Goal: Task Accomplishment & Management: Complete application form

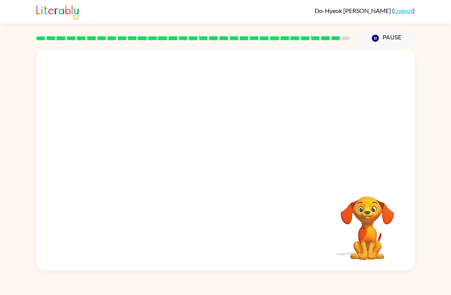
click at [394, 41] on button "Pause Pause" at bounding box center [387, 38] width 55 height 18
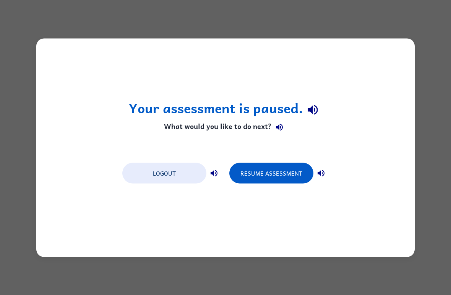
click at [267, 180] on button "Resume Assessment" at bounding box center [272, 173] width 84 height 21
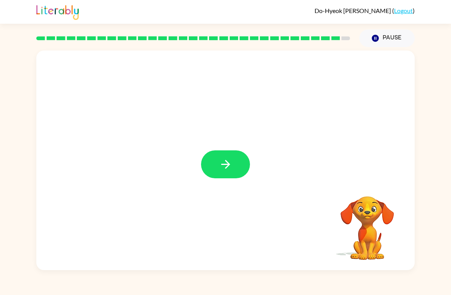
click at [386, 30] on button "Pause Pause" at bounding box center [387, 38] width 55 height 18
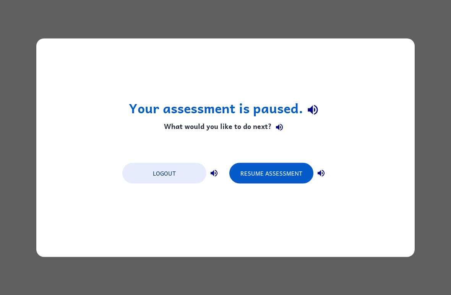
click at [265, 174] on button "Resume Assessment" at bounding box center [272, 173] width 84 height 21
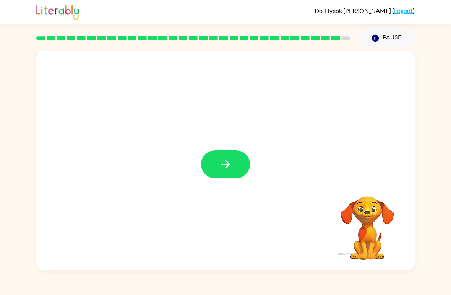
click at [224, 162] on icon "button" at bounding box center [225, 164] width 13 height 13
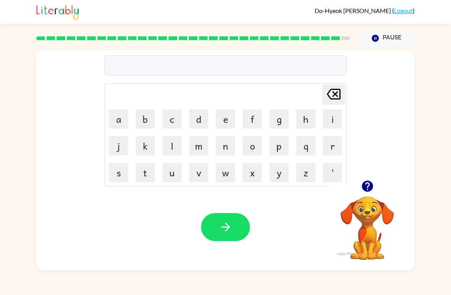
click at [369, 194] on button "button" at bounding box center [368, 186] width 20 height 20
click at [225, 231] on icon "button" at bounding box center [225, 227] width 9 height 9
click at [313, 210] on video "Your browser must support playing .mp4 files to use Literably. Please try using…" at bounding box center [367, 222] width 77 height 77
click at [313, 42] on button "Pause Pause" at bounding box center [387, 38] width 55 height 18
click at [313, 40] on button "Pause Pause" at bounding box center [387, 38] width 55 height 18
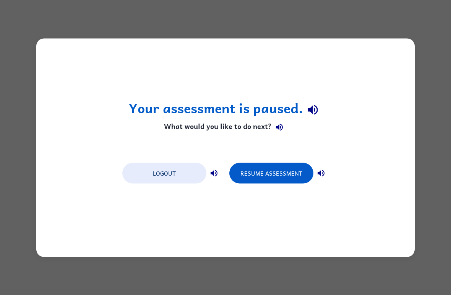
click at [267, 176] on button "Resume Assessment" at bounding box center [272, 173] width 84 height 21
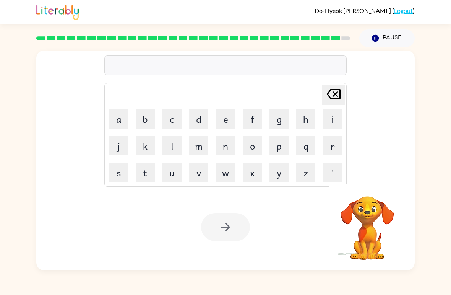
click at [305, 148] on button "q" at bounding box center [306, 145] width 19 height 19
click at [249, 135] on td "o" at bounding box center [252, 146] width 26 height 26
click at [281, 155] on button "p" at bounding box center [279, 145] width 19 height 19
click at [281, 154] on button "p" at bounding box center [279, 145] width 19 height 19
click at [249, 142] on button "o" at bounding box center [252, 145] width 19 height 19
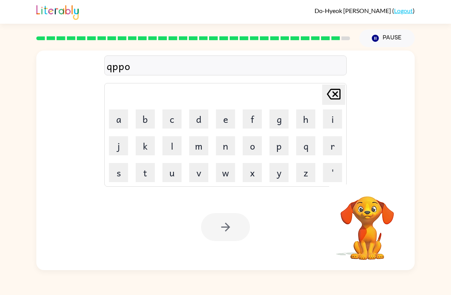
click at [271, 155] on button "p" at bounding box center [279, 145] width 19 height 19
click at [268, 159] on table "Delete Delete last character input a b c d e f g h i j k l m n o p q r s t u v …" at bounding box center [226, 134] width 242 height 103
click at [214, 145] on td "n" at bounding box center [226, 146] width 26 height 26
click at [249, 154] on button "o" at bounding box center [252, 145] width 19 height 19
click at [313, 102] on icon "Delete Delete last character input" at bounding box center [334, 94] width 18 height 18
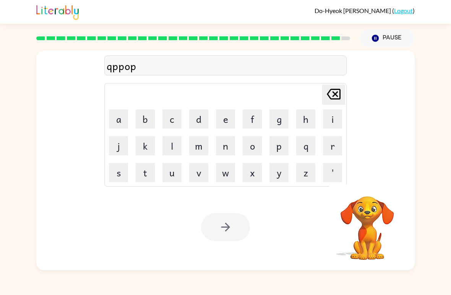
click at [313, 102] on icon "Delete Delete last character input" at bounding box center [334, 94] width 18 height 18
click at [313, 93] on icon at bounding box center [334, 94] width 14 height 11
click at [313, 93] on icon "Delete Delete last character input" at bounding box center [334, 94] width 18 height 18
click at [313, 89] on icon "Delete Delete last character input" at bounding box center [334, 94] width 18 height 18
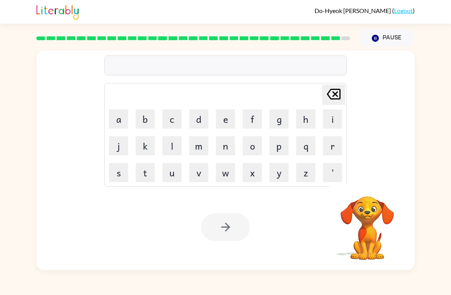
click at [313, 88] on button "Delete Delete last character input" at bounding box center [334, 95] width 23 height 20
click at [313, 40] on button "Pause Pause" at bounding box center [387, 38] width 55 height 18
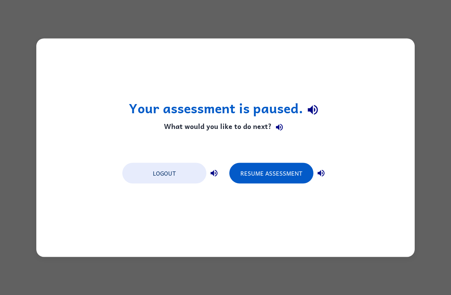
click at [313, 121] on div "Your assessment is paused. What would you like to do next? Logout Resume Assess…" at bounding box center [225, 147] width 379 height 218
click at [313, 120] on div "Your assessment is paused. What would you like to do next? Logout Resume Assess…" at bounding box center [225, 147] width 379 height 218
click at [303, 164] on button "Resume Assessment" at bounding box center [272, 173] width 84 height 21
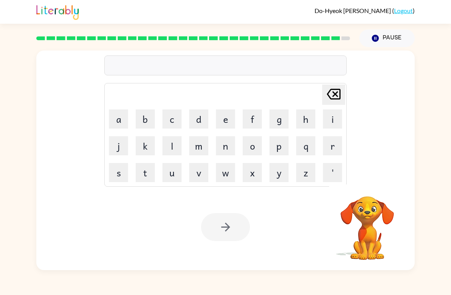
click at [313, 155] on div "Delete Delete last character input a b c d e f g h i j k l m n o p q r s t u v …" at bounding box center [225, 116] width 379 height 130
click at [313, 158] on div "Delete Delete last character input a b c d e f g h i j k l m n o p q r s t u v …" at bounding box center [225, 116] width 379 height 130
click at [224, 225] on div at bounding box center [225, 227] width 49 height 28
click at [219, 230] on div at bounding box center [225, 227] width 49 height 28
click at [113, 123] on button "a" at bounding box center [118, 118] width 19 height 19
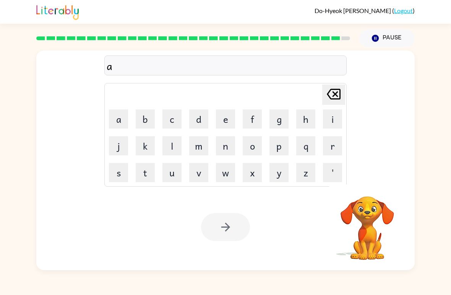
click at [278, 138] on button "p" at bounding box center [279, 145] width 19 height 19
click at [313, 142] on button "r" at bounding box center [332, 145] width 19 height 19
click at [313, 119] on button "i" at bounding box center [332, 118] width 19 height 19
click at [173, 113] on button "c" at bounding box center [172, 118] width 19 height 19
click at [120, 114] on button "a" at bounding box center [118, 118] width 19 height 19
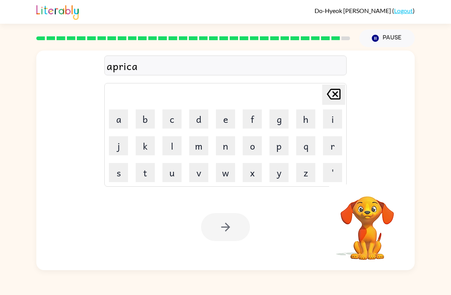
click at [313, 201] on div "Your browser must support playing .mp4 files to use Literably. Please try using…" at bounding box center [225, 227] width 379 height 86
click at [291, 228] on div "Your browser must support playing .mp4 files to use Literably. Please try using…" at bounding box center [225, 227] width 379 height 86
click at [229, 228] on div at bounding box center [225, 227] width 49 height 28
click at [217, 238] on div at bounding box center [225, 227] width 49 height 28
click at [225, 230] on div at bounding box center [225, 227] width 49 height 28
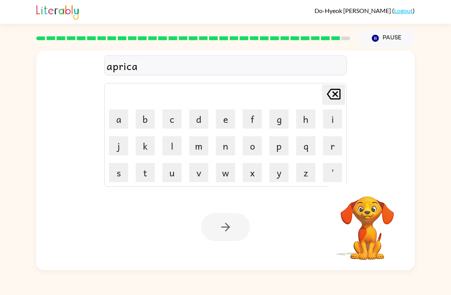
click at [313, 39] on button "Pause Pause" at bounding box center [387, 38] width 55 height 18
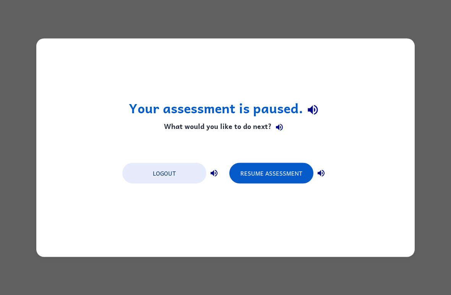
click at [274, 172] on button "Resume Assessment" at bounding box center [272, 173] width 84 height 21
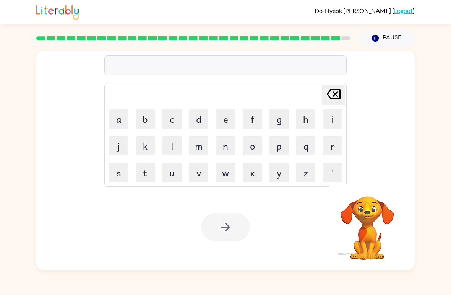
click at [260, 61] on div at bounding box center [225, 65] width 243 height 20
click at [118, 121] on button "a" at bounding box center [118, 118] width 19 height 19
click at [283, 143] on button "p" at bounding box center [279, 145] width 19 height 19
click at [313, 145] on button "r" at bounding box center [332, 145] width 19 height 19
click at [313, 117] on button "i" at bounding box center [332, 118] width 19 height 19
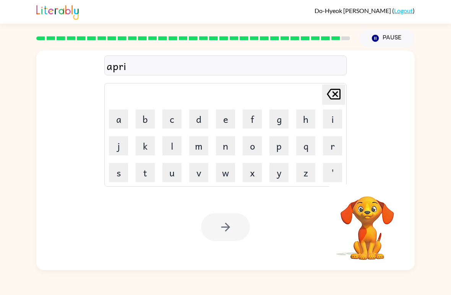
click at [172, 117] on button "c" at bounding box center [172, 118] width 19 height 19
click at [121, 114] on button "a" at bounding box center [118, 118] width 19 height 19
click at [228, 64] on div "aprica" at bounding box center [226, 66] width 238 height 16
click at [313, 94] on icon "Delete Delete last character input" at bounding box center [334, 94] width 18 height 18
click at [253, 143] on button "o" at bounding box center [252, 145] width 19 height 19
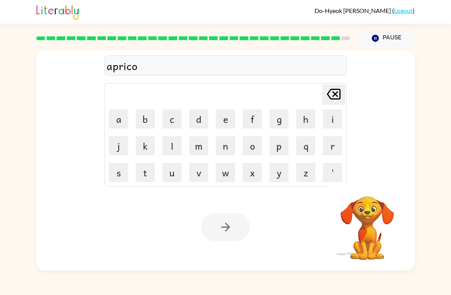
click at [145, 182] on button "t" at bounding box center [145, 172] width 19 height 19
click at [229, 235] on div at bounding box center [225, 227] width 49 height 28
click at [224, 232] on div at bounding box center [225, 227] width 49 height 28
click at [224, 233] on div at bounding box center [225, 227] width 49 height 28
click at [206, 64] on div "apricot" at bounding box center [226, 66] width 238 height 16
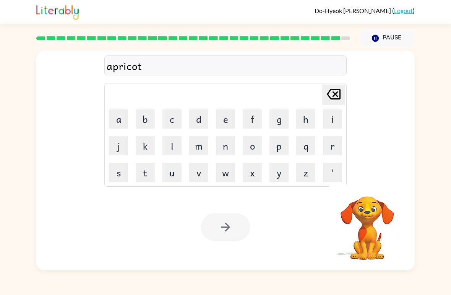
click at [313, 98] on icon "Delete Delete last character input" at bounding box center [334, 94] width 18 height 18
click at [313, 94] on icon "Delete Delete last character input" at bounding box center [334, 94] width 18 height 18
click at [313, 96] on icon "Delete Delete last character input" at bounding box center [334, 94] width 18 height 18
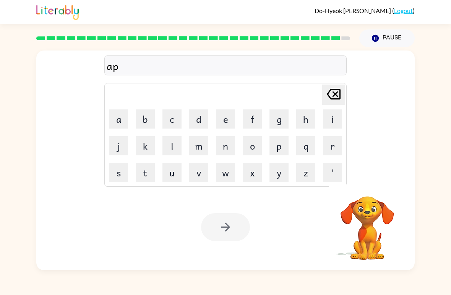
click at [313, 96] on icon at bounding box center [334, 94] width 14 height 11
click at [313, 98] on icon at bounding box center [334, 94] width 14 height 11
click at [313, 97] on icon at bounding box center [334, 94] width 14 height 11
click at [313, 37] on div at bounding box center [193, 38] width 314 height 4
click at [313, 39] on rect at bounding box center [336, 38] width 9 height 4
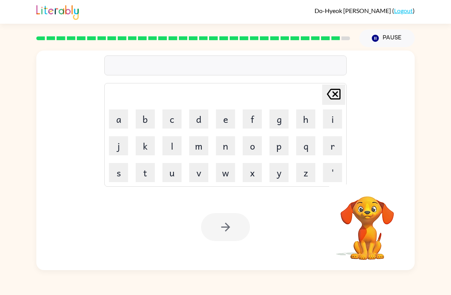
click at [313, 41] on button "Pause Pause" at bounding box center [387, 38] width 55 height 18
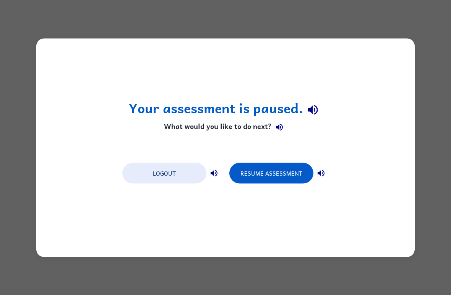
click at [313, 39] on div "Your assessment is paused. What would you like to do next? Logout Resume Assess…" at bounding box center [225, 147] width 379 height 218
click at [288, 166] on button "Resume Assessment" at bounding box center [272, 173] width 84 height 21
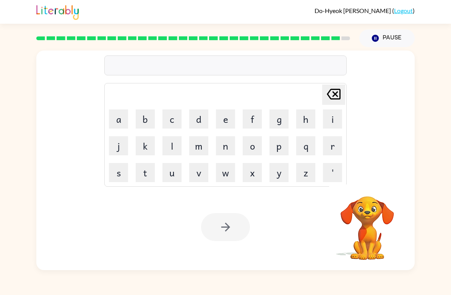
click at [313, 38] on button "Pause Pause" at bounding box center [387, 38] width 55 height 18
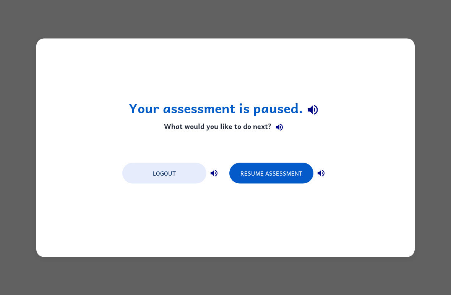
click at [275, 177] on button "Resume Assessment" at bounding box center [272, 173] width 84 height 21
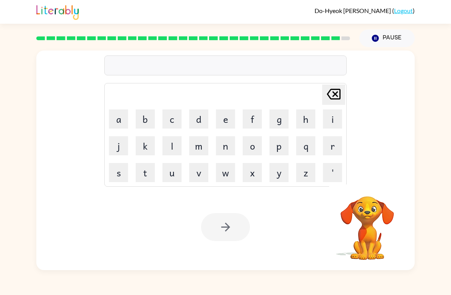
click at [143, 115] on button "b" at bounding box center [145, 118] width 19 height 19
click at [313, 144] on button "r" at bounding box center [332, 145] width 19 height 19
click at [313, 120] on td "i" at bounding box center [333, 119] width 26 height 26
click at [313, 118] on button "i" at bounding box center [332, 118] width 19 height 19
click at [174, 119] on button "c" at bounding box center [172, 118] width 19 height 19
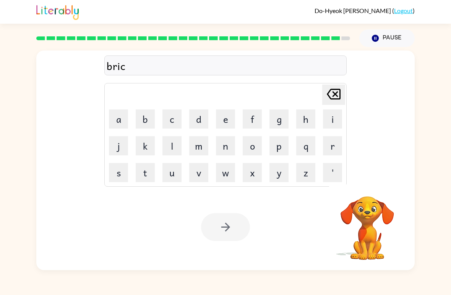
click at [146, 146] on button "k" at bounding box center [145, 145] width 19 height 19
click at [219, 117] on button "e" at bounding box center [225, 118] width 19 height 19
click at [313, 143] on button "r" at bounding box center [332, 145] width 19 height 19
click at [236, 225] on div at bounding box center [225, 227] width 49 height 28
click at [196, 59] on div "bricker" at bounding box center [226, 66] width 238 height 16
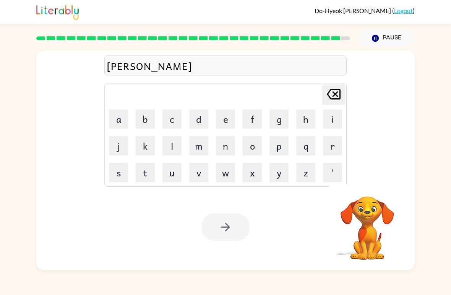
click at [313, 94] on icon "Delete Delete last character input" at bounding box center [334, 94] width 18 height 18
click at [313, 95] on icon "Delete Delete last character input" at bounding box center [334, 94] width 18 height 18
click at [313, 94] on icon "Delete Delete last character input" at bounding box center [334, 94] width 18 height 18
click at [313, 99] on icon at bounding box center [334, 94] width 14 height 11
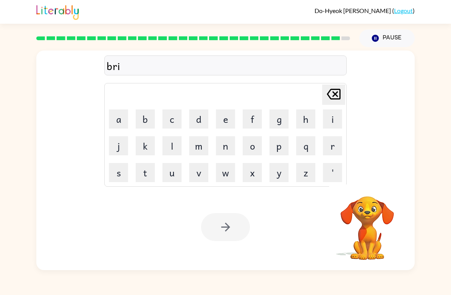
click at [313, 99] on icon at bounding box center [334, 94] width 14 height 11
click at [313, 96] on icon "Delete Delete last character input" at bounding box center [334, 94] width 18 height 18
click at [273, 165] on button "y" at bounding box center [279, 172] width 19 height 19
click at [283, 137] on button "p" at bounding box center [279, 145] width 19 height 19
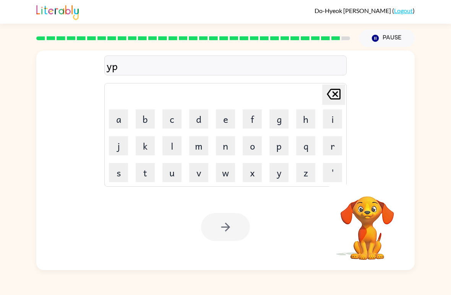
click at [313, 31] on button "Pause Pause" at bounding box center [387, 38] width 55 height 18
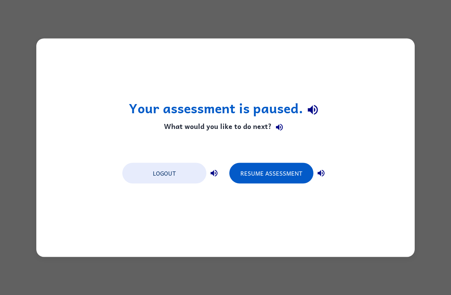
click at [250, 168] on button "Resume Assessment" at bounding box center [272, 173] width 84 height 21
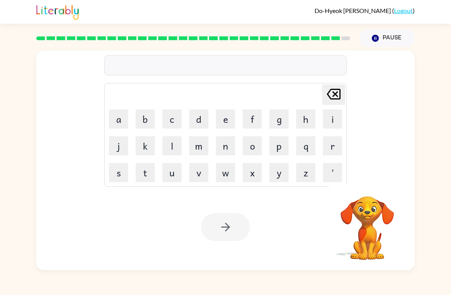
click at [313, 94] on icon "Delete Delete last character input" at bounding box center [334, 94] width 18 height 18
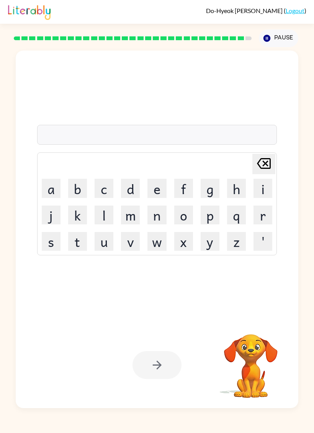
click at [51, 189] on button "a" at bounding box center [51, 188] width 19 height 19
click at [212, 213] on button "p" at bounding box center [209, 214] width 19 height 19
click at [261, 213] on button "r" at bounding box center [262, 214] width 19 height 19
click at [265, 189] on button "i" at bounding box center [262, 188] width 19 height 19
click at [108, 188] on button "c" at bounding box center [103, 188] width 19 height 19
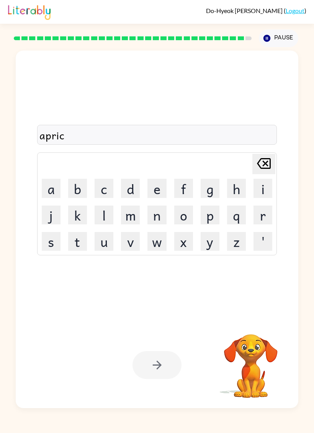
click at [51, 189] on button "a" at bounding box center [51, 188] width 19 height 19
click at [189, 213] on button "o" at bounding box center [183, 214] width 19 height 19
click at [74, 242] on button "t" at bounding box center [77, 241] width 19 height 19
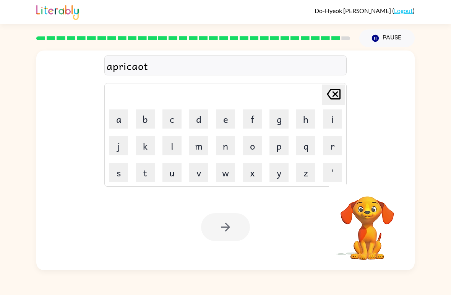
click at [176, 236] on div "Your browser must support playing .mp4 files to use Literably. Please try using…" at bounding box center [225, 227] width 379 height 86
click at [313, 93] on icon "Delete Delete last character input" at bounding box center [334, 94] width 18 height 18
click at [313, 90] on icon at bounding box center [334, 94] width 14 height 11
click at [313, 89] on icon "Delete Delete last character input" at bounding box center [334, 94] width 18 height 18
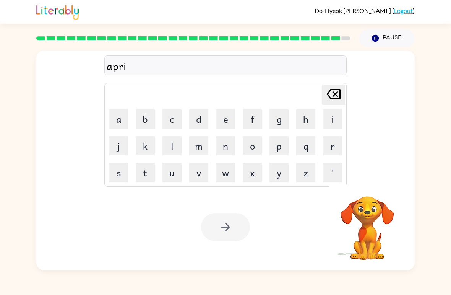
click at [313, 90] on icon at bounding box center [334, 94] width 14 height 11
click at [313, 147] on button "r" at bounding box center [332, 145] width 19 height 19
click at [313, 117] on button "i" at bounding box center [332, 118] width 19 height 19
click at [176, 117] on button "c" at bounding box center [172, 118] width 19 height 19
click at [119, 115] on button "a" at bounding box center [118, 118] width 19 height 19
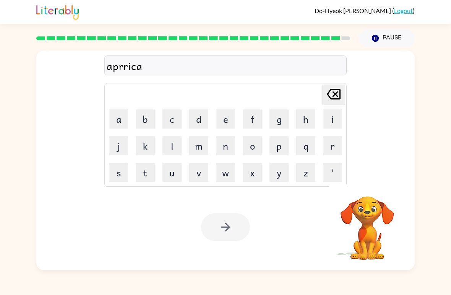
click at [254, 149] on button "o" at bounding box center [252, 145] width 19 height 19
click at [149, 173] on button "t" at bounding box center [145, 172] width 19 height 19
click at [313, 41] on button "Pause Pause" at bounding box center [387, 38] width 55 height 18
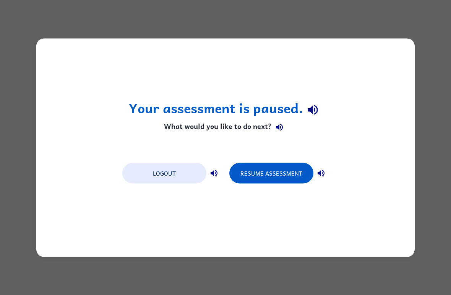
click at [282, 174] on button "Resume Assessment" at bounding box center [272, 173] width 84 height 21
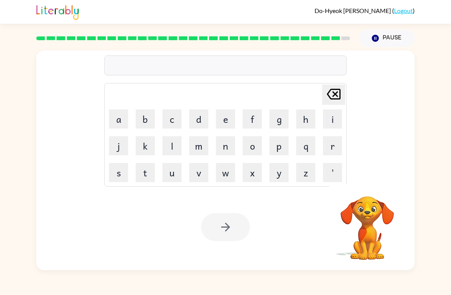
click at [119, 119] on button "a" at bounding box center [118, 118] width 19 height 19
click at [313, 98] on icon "Delete Delete last character input" at bounding box center [334, 94] width 18 height 18
click at [313, 221] on video "Your browser must support playing .mp4 files to use Literably. Please try using…" at bounding box center [367, 222] width 77 height 77
click at [313, 46] on button "Pause Pause" at bounding box center [387, 38] width 55 height 18
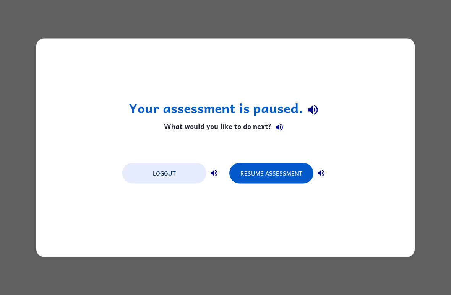
click at [293, 180] on button "Resume Assessment" at bounding box center [272, 173] width 84 height 21
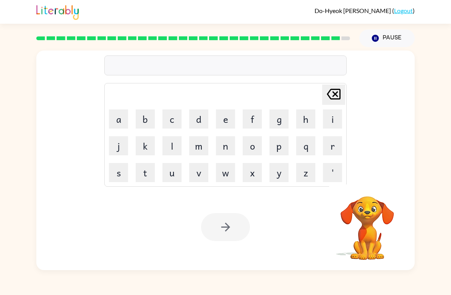
click at [121, 122] on button "a" at bounding box center [118, 118] width 19 height 19
click at [283, 146] on button "p" at bounding box center [279, 145] width 19 height 19
click at [313, 139] on button "r" at bounding box center [332, 145] width 19 height 19
click at [313, 119] on button "i" at bounding box center [332, 118] width 19 height 19
click at [176, 112] on button "c" at bounding box center [172, 118] width 19 height 19
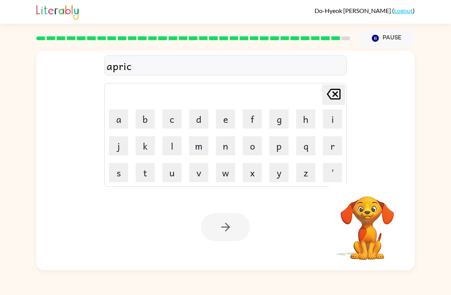
click at [119, 112] on button "a" at bounding box center [118, 118] width 19 height 19
click at [254, 145] on button "o" at bounding box center [252, 145] width 19 height 19
click at [151, 171] on button "t" at bounding box center [145, 172] width 19 height 19
click at [313, 194] on video "Your browser must support playing .mp4 files to use Literably. Please try using…" at bounding box center [367, 222] width 77 height 77
click at [171, 55] on div "apricaot Delete Delete last character input a b c d e f g h i j k l m n o p q r…" at bounding box center [225, 115] width 243 height 143
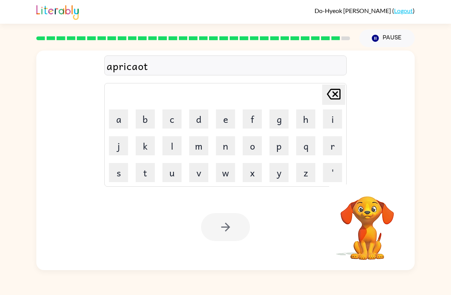
click at [189, 70] on div "apricaot" at bounding box center [226, 66] width 238 height 16
click at [313, 98] on icon "Delete Delete last character input" at bounding box center [334, 94] width 18 height 18
click at [313, 97] on icon "Delete Delete last character input" at bounding box center [334, 94] width 18 height 18
click at [313, 96] on icon "Delete Delete last character input" at bounding box center [334, 94] width 18 height 18
click at [259, 142] on button "o" at bounding box center [252, 145] width 19 height 19
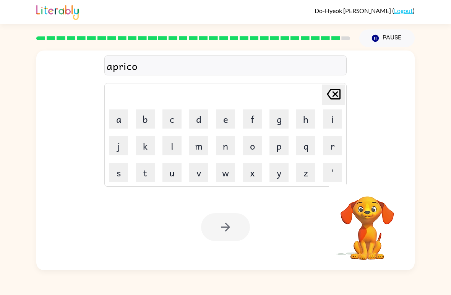
click at [152, 172] on button "t" at bounding box center [145, 172] width 19 height 19
click at [223, 217] on div at bounding box center [225, 227] width 49 height 28
click at [223, 216] on div at bounding box center [225, 227] width 49 height 28
click at [221, 226] on div at bounding box center [225, 227] width 49 height 28
click at [227, 222] on div at bounding box center [225, 227] width 49 height 28
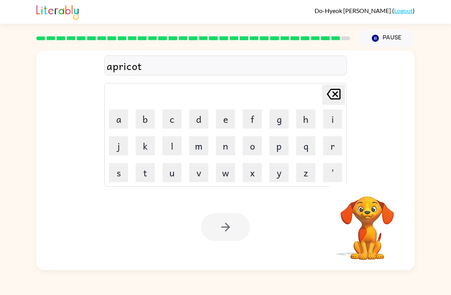
click at [226, 222] on div at bounding box center [225, 227] width 49 height 28
click at [223, 235] on div at bounding box center [225, 227] width 49 height 28
click at [222, 235] on div at bounding box center [225, 227] width 49 height 28
click at [219, 217] on div at bounding box center [225, 227] width 49 height 28
click at [220, 234] on div at bounding box center [225, 227] width 49 height 28
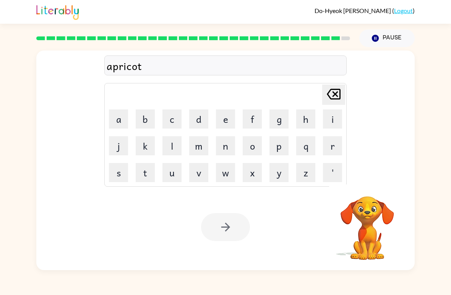
click at [216, 228] on div at bounding box center [225, 227] width 49 height 28
click at [215, 228] on div at bounding box center [225, 227] width 49 height 28
click at [212, 242] on div "Your browser must support playing .mp4 files to use Literably. Please try using…" at bounding box center [225, 227] width 379 height 86
click at [212, 241] on div "Your browser must support playing .mp4 files to use Literably. Please try using…" at bounding box center [225, 227] width 379 height 86
click at [332, 36] on div at bounding box center [193, 38] width 323 height 27
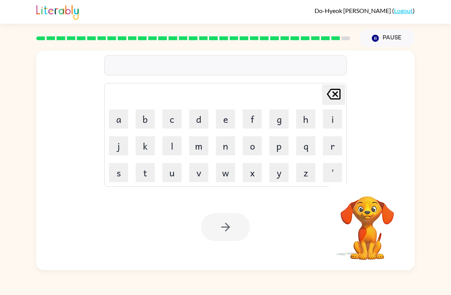
click at [343, 35] on div at bounding box center [193, 38] width 323 height 27
click at [325, 60] on div at bounding box center [225, 65] width 243 height 20
click at [228, 231] on div at bounding box center [225, 227] width 49 height 28
click at [393, 39] on button "Pause Pause" at bounding box center [387, 38] width 55 height 18
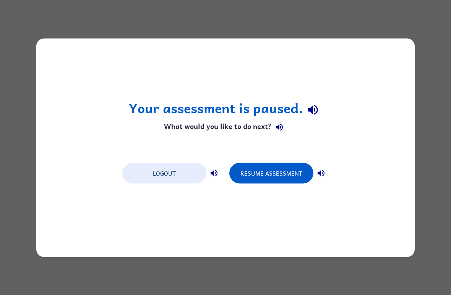
click at [293, 171] on button "Resume Assessment" at bounding box center [272, 173] width 84 height 21
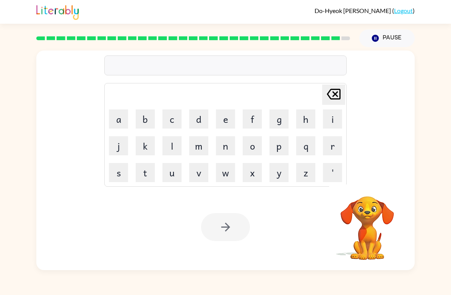
click at [391, 41] on button "Pause Pause" at bounding box center [387, 38] width 55 height 18
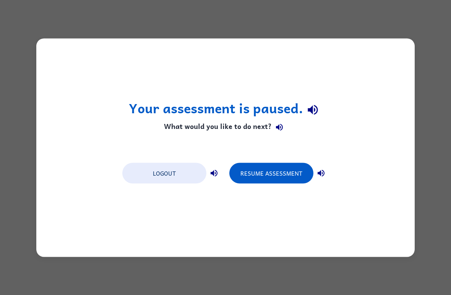
click at [291, 173] on button "Resume Assessment" at bounding box center [272, 173] width 84 height 21
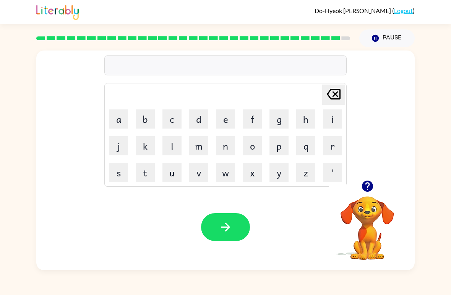
click at [217, 232] on button "button" at bounding box center [225, 227] width 49 height 28
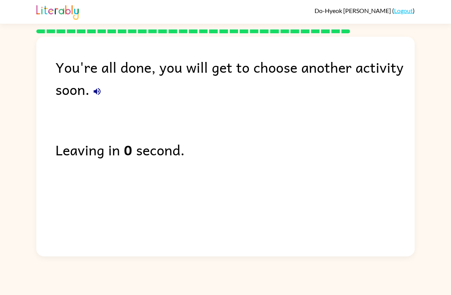
click at [169, 142] on div "Leaving in 0 second." at bounding box center [235, 149] width 360 height 22
click at [205, 141] on div "Leaving in 0 second." at bounding box center [235, 149] width 360 height 22
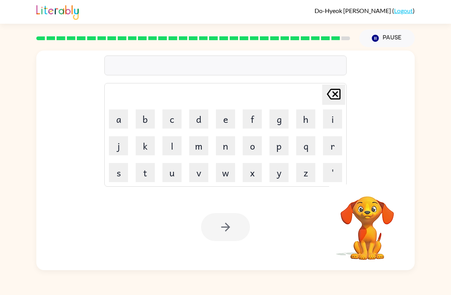
click at [116, 146] on button "j" at bounding box center [118, 145] width 19 height 19
click at [119, 116] on button "a" at bounding box center [118, 118] width 19 height 19
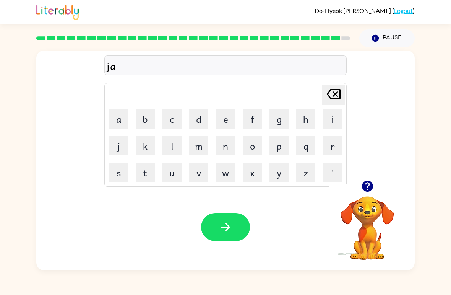
click at [232, 175] on button "w" at bounding box center [225, 172] width 19 height 19
click at [144, 117] on button "b" at bounding box center [145, 118] width 19 height 19
click at [328, 143] on button "r" at bounding box center [332, 145] width 19 height 19
click at [223, 120] on button "e" at bounding box center [225, 118] width 19 height 19
click at [123, 115] on button "a" at bounding box center [118, 118] width 19 height 19
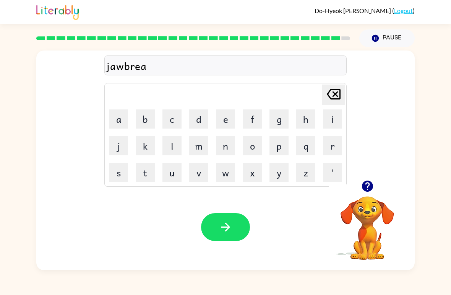
click at [145, 142] on button "k" at bounding box center [145, 145] width 19 height 19
click at [228, 118] on button "e" at bounding box center [225, 118] width 19 height 19
click at [337, 145] on button "r" at bounding box center [332, 145] width 19 height 19
click at [231, 228] on icon "button" at bounding box center [225, 226] width 13 height 13
